Goal: Check status

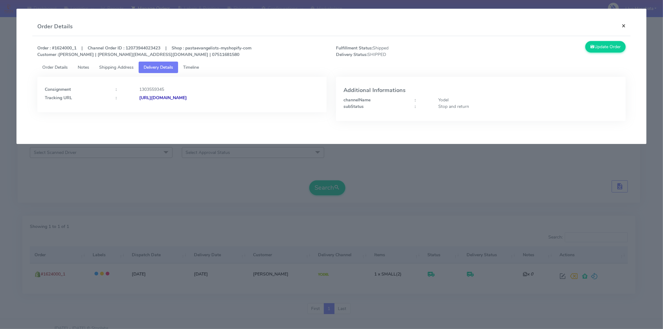
click at [624, 24] on button "×" at bounding box center [624, 25] width 14 height 16
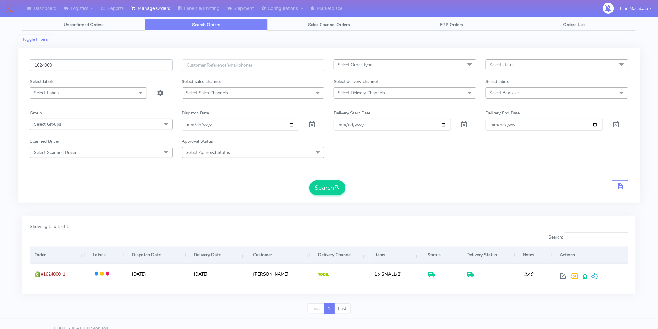
click at [61, 65] on input "1624000" at bounding box center [101, 65] width 143 height 12
paste input "1467"
type input "1621467"
drag, startPoint x: 329, startPoint y: 192, endPoint x: 322, endPoint y: 192, distance: 7.2
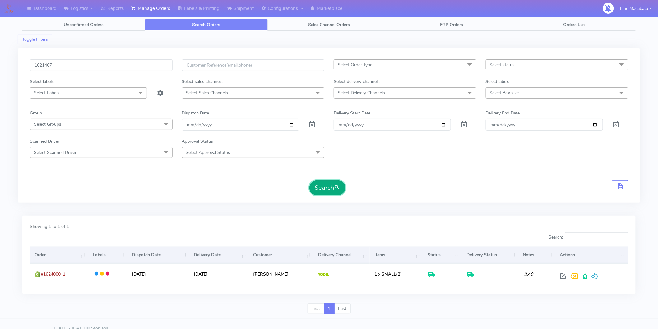
click at [328, 192] on button "Search" at bounding box center [327, 187] width 36 height 15
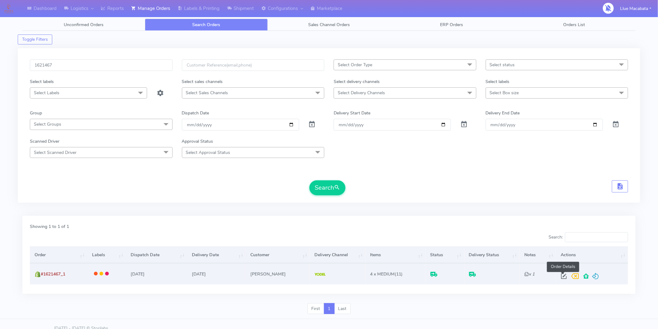
click at [563, 275] on span at bounding box center [563, 278] width 11 height 6
select select "5"
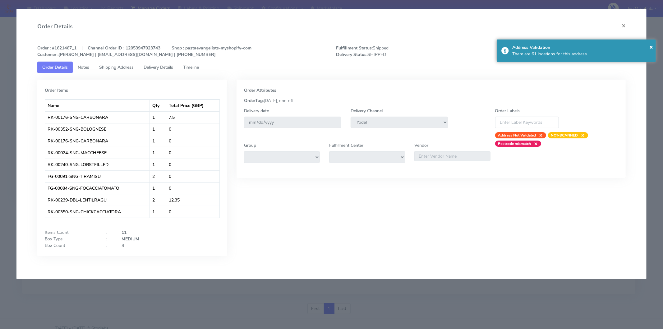
click at [194, 65] on span "Timeline" at bounding box center [191, 67] width 16 height 6
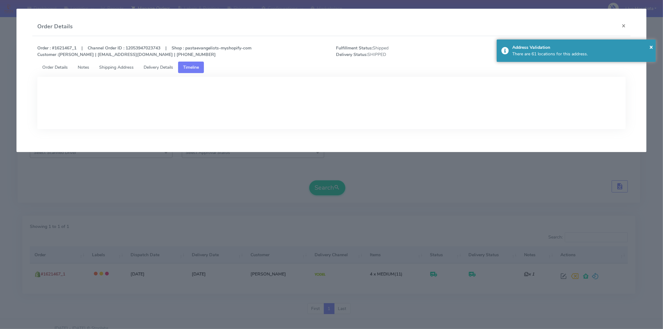
click at [165, 65] on span "Delivery Details" at bounding box center [159, 67] width 30 height 6
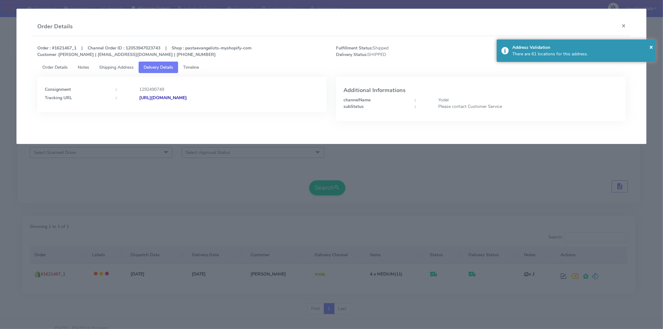
click at [187, 96] on strong "[URL][DOMAIN_NAME]" at bounding box center [163, 98] width 48 height 6
